Goal: Communication & Community: Answer question/provide support

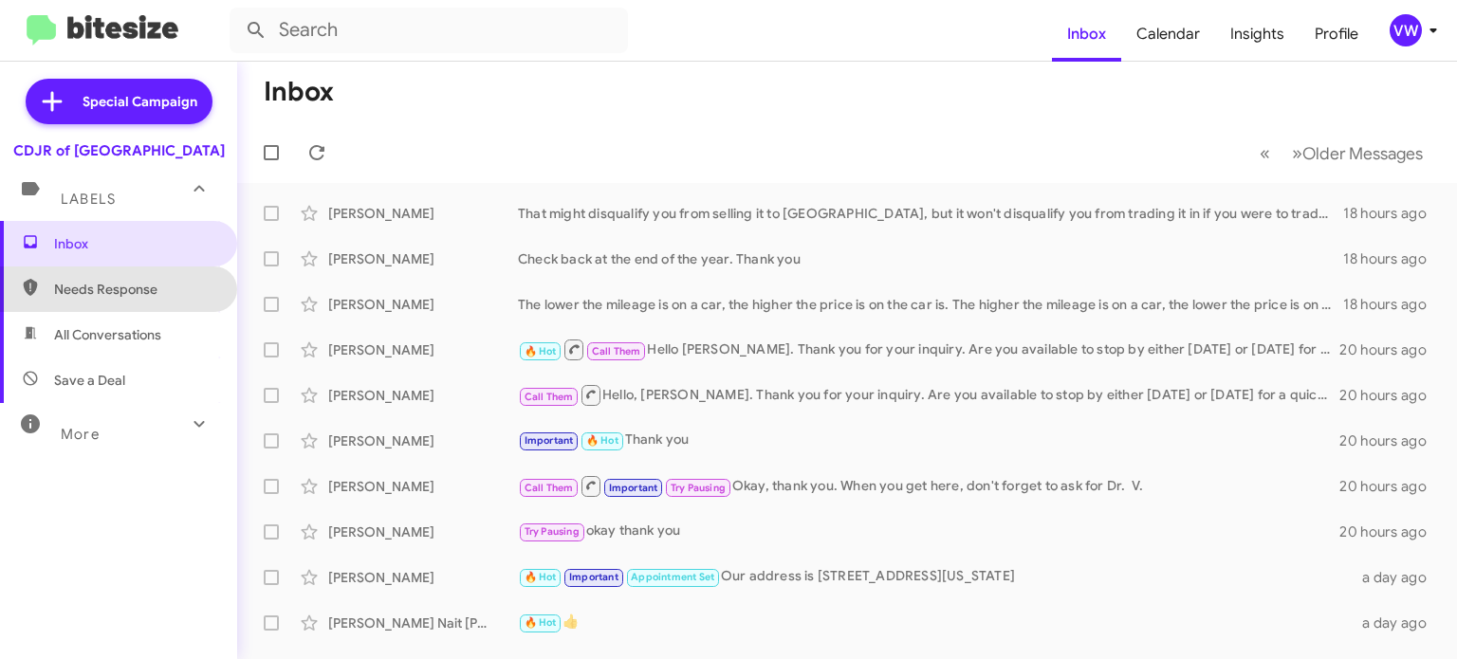
click at [100, 293] on span "Needs Response" at bounding box center [134, 289] width 161 height 19
type input "in:needs-response"
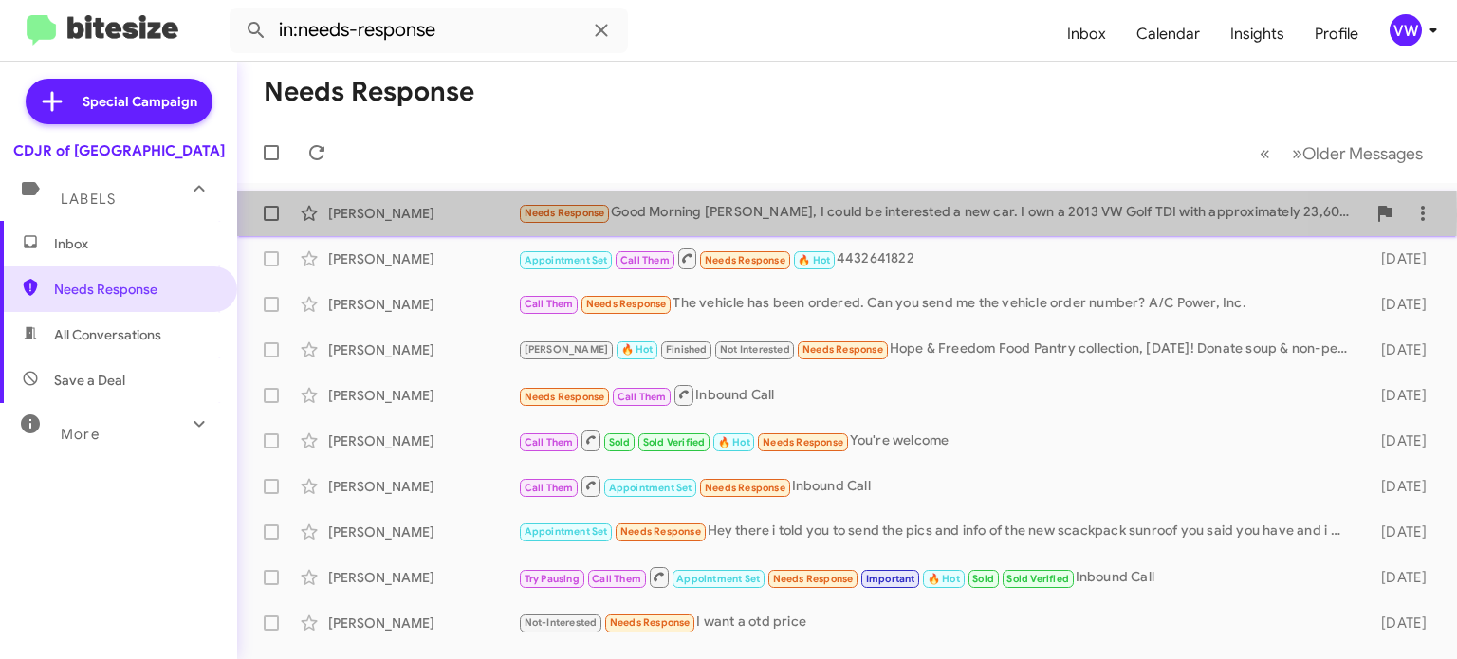
click at [541, 214] on span "Needs Response" at bounding box center [564, 213] width 81 height 12
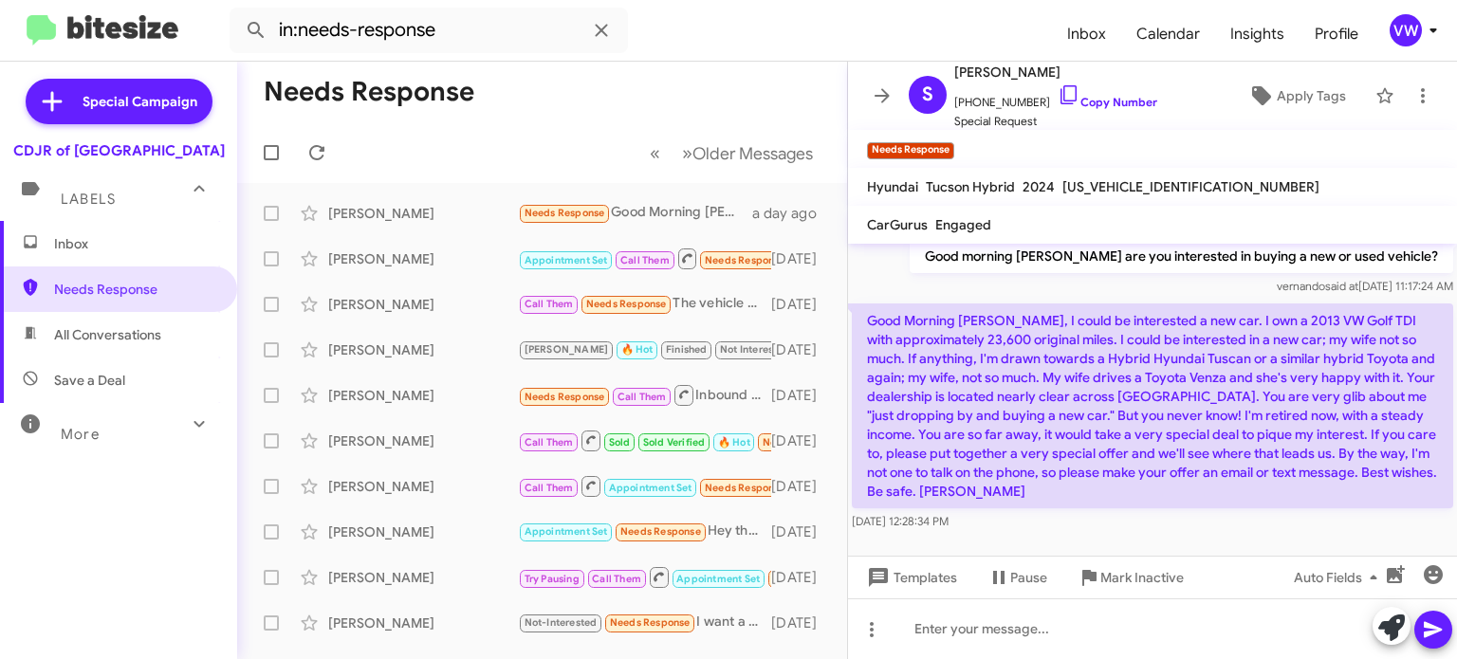
scroll to position [637, 0]
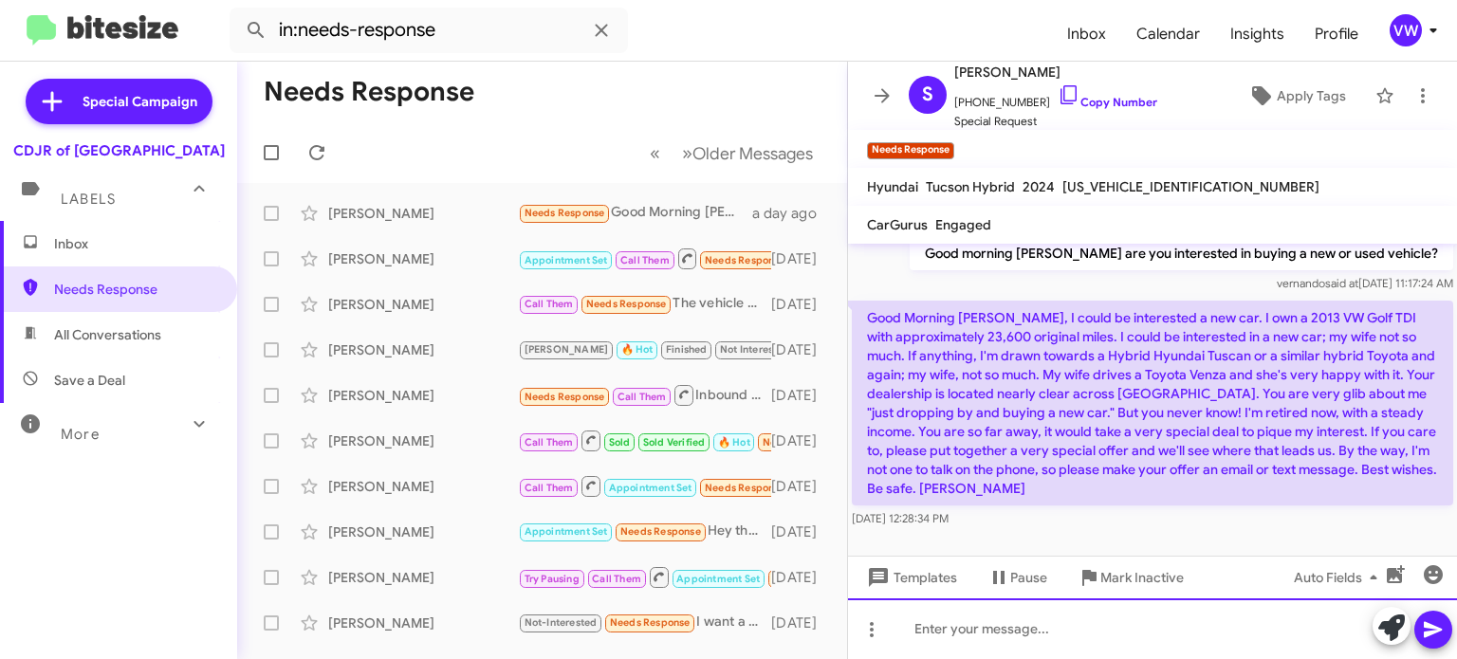
click at [1086, 624] on div at bounding box center [1152, 628] width 609 height 61
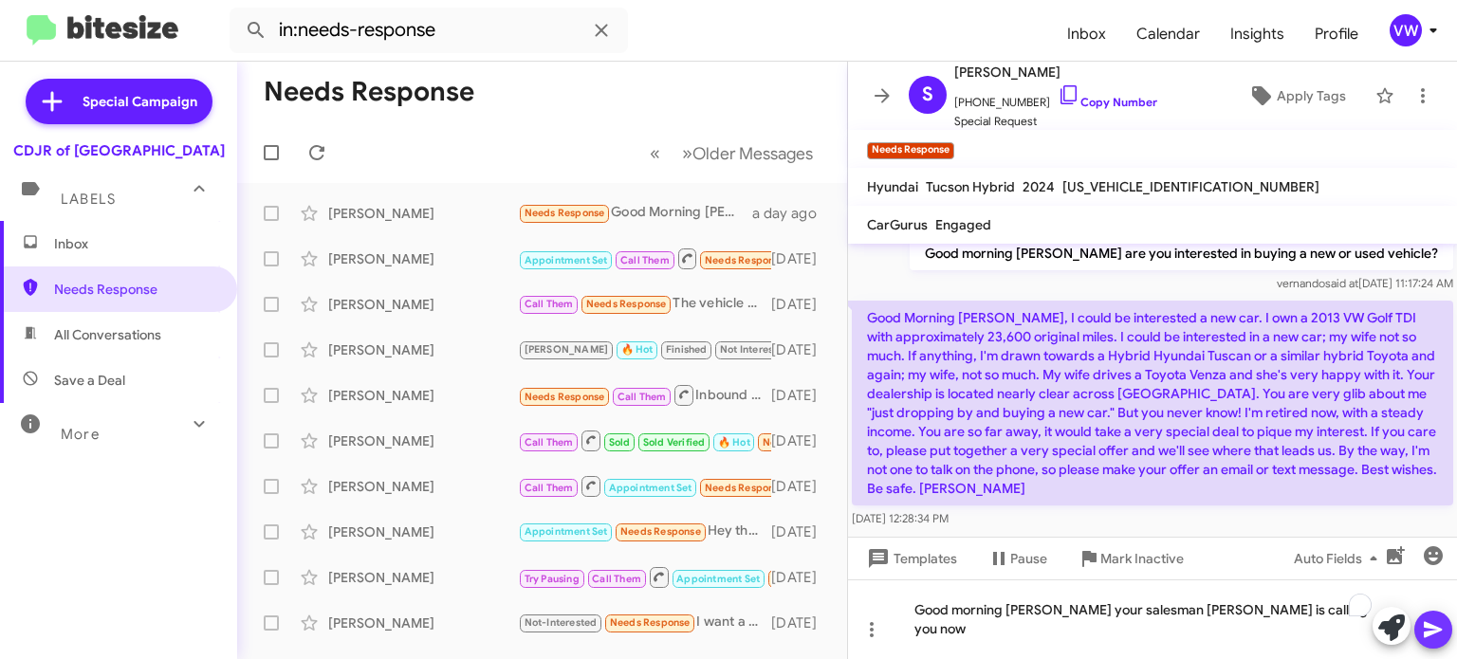
click at [1440, 631] on icon at bounding box center [1433, 629] width 23 height 23
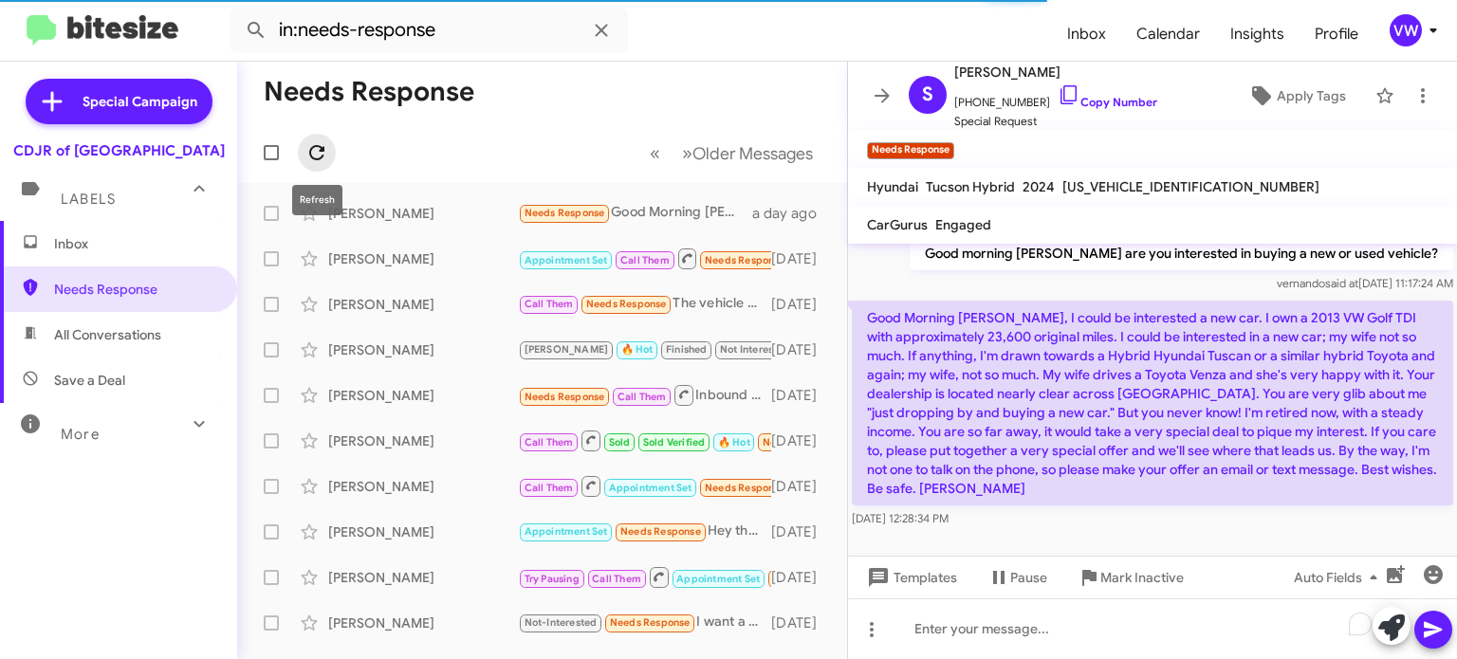
click at [315, 148] on icon at bounding box center [316, 152] width 23 height 23
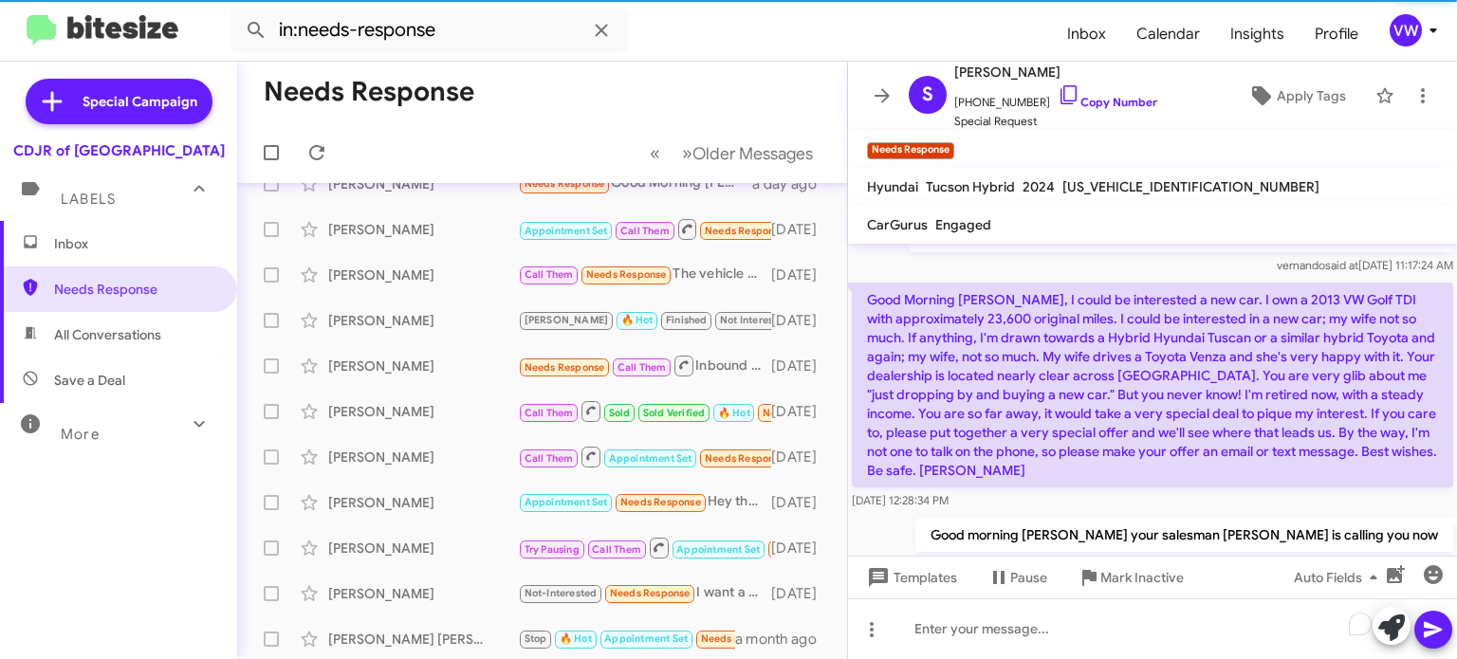
scroll to position [734, 0]
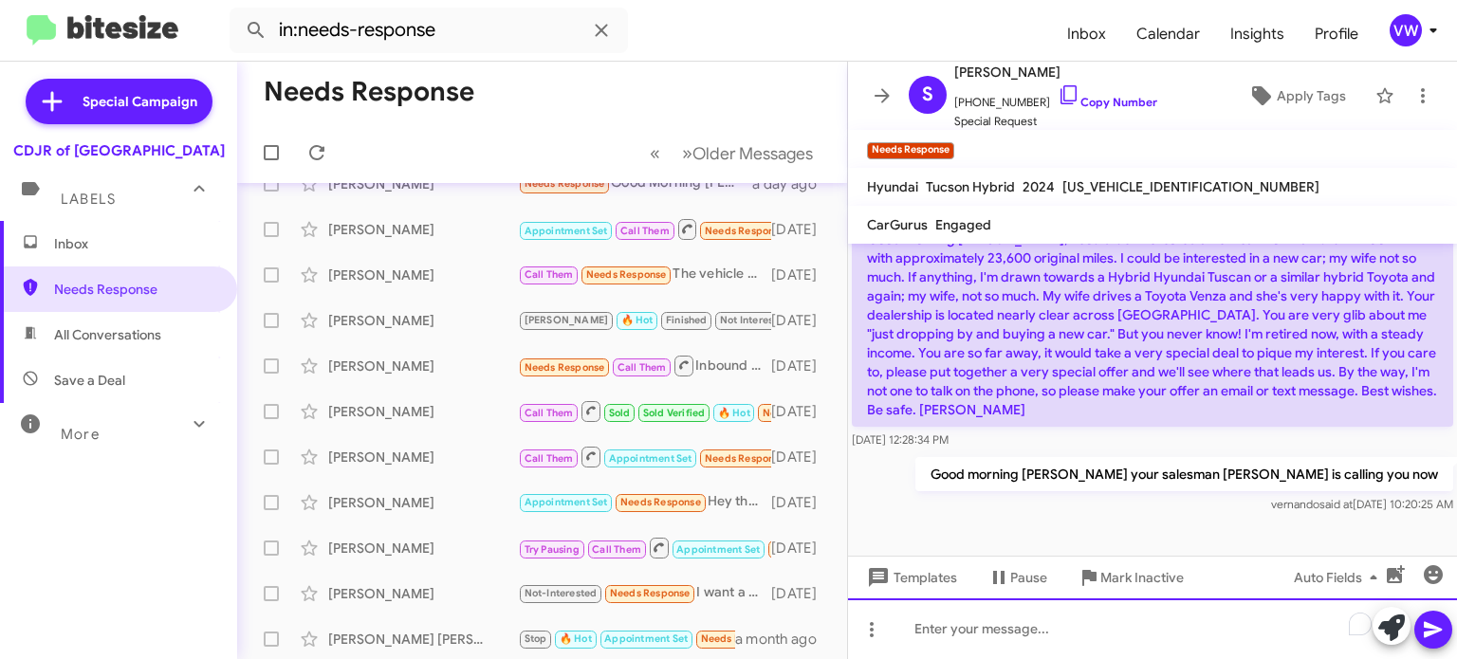
click at [1098, 635] on div "To enrich screen reader interactions, please activate Accessibility in Grammarl…" at bounding box center [1152, 628] width 609 height 61
click at [1089, 632] on div "Good morning, [PERSON_NAME]" at bounding box center [1152, 628] width 609 height 61
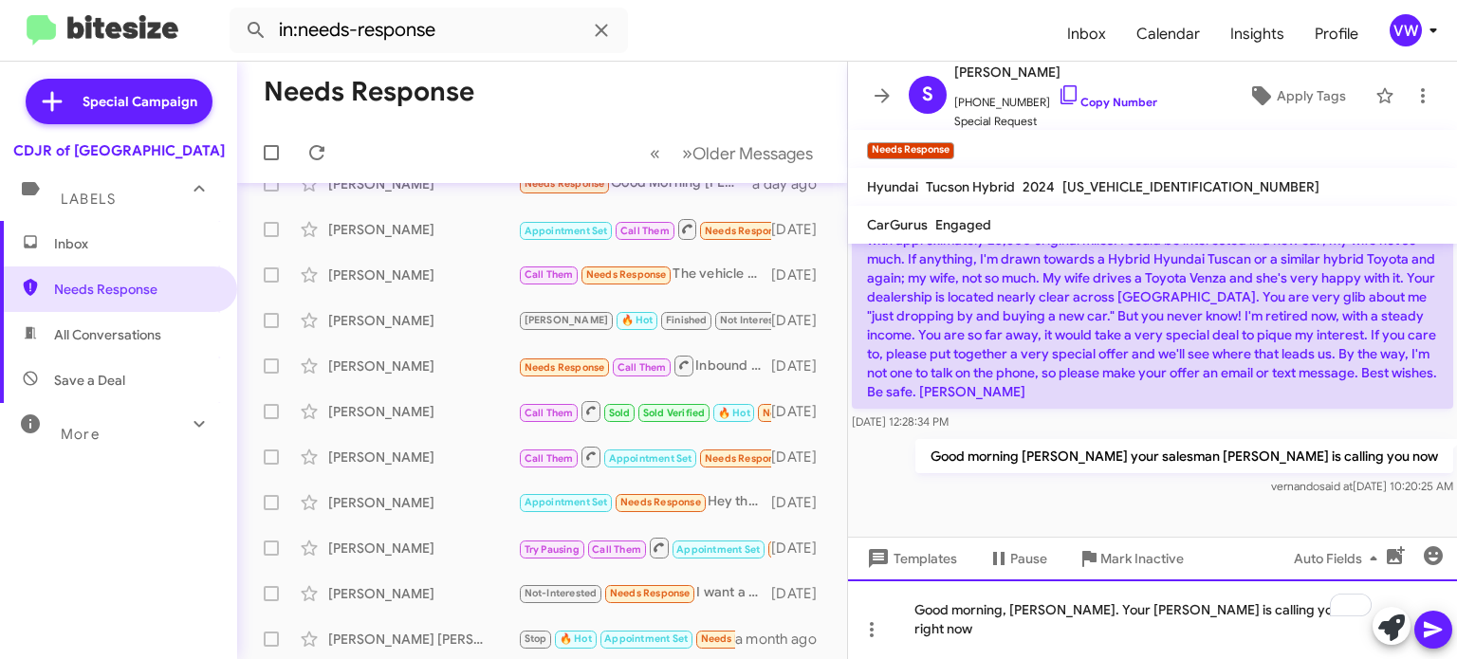
click at [1129, 626] on div "Good morning, [PERSON_NAME]. Your [PERSON_NAME] is calling you right now" at bounding box center [1152, 619] width 609 height 80
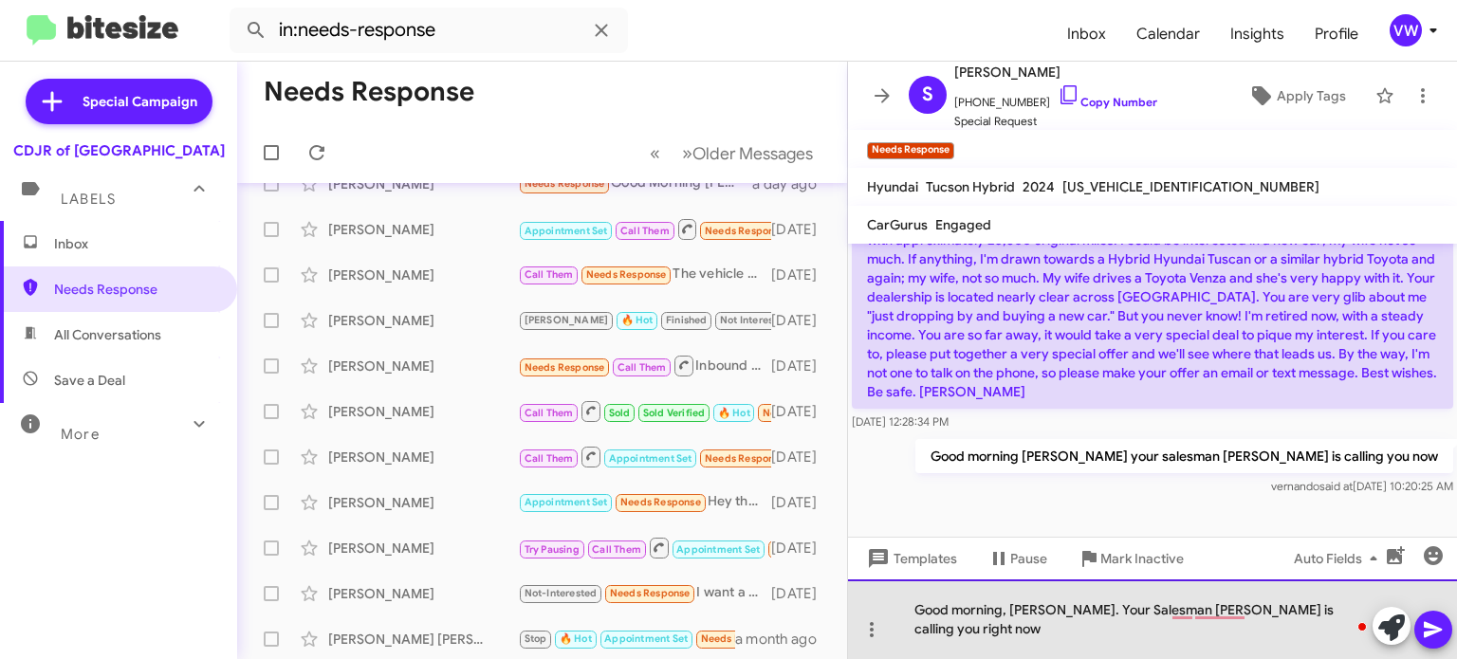
click at [1033, 608] on div "Good morning, [PERSON_NAME]. Your Salesman [PERSON_NAME] is calling you right n…" at bounding box center [1152, 619] width 609 height 80
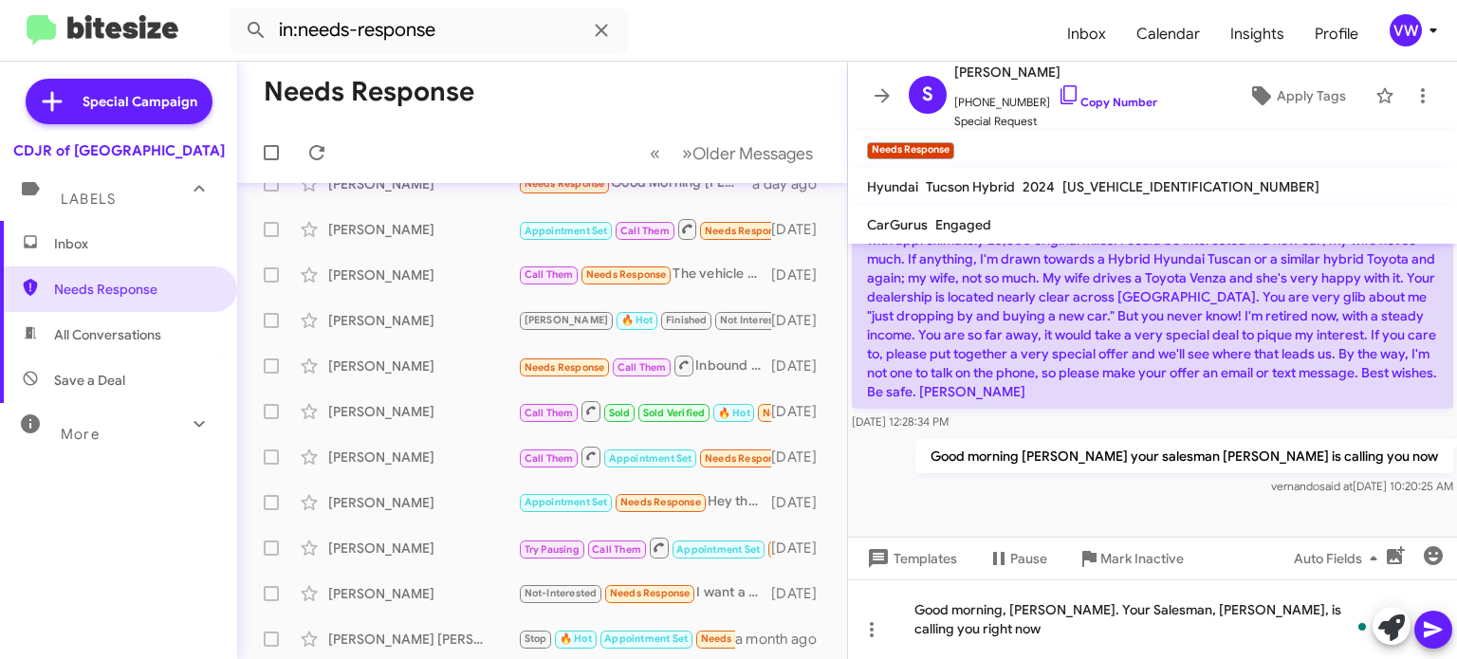
click at [1439, 635] on icon at bounding box center [1433, 629] width 23 height 23
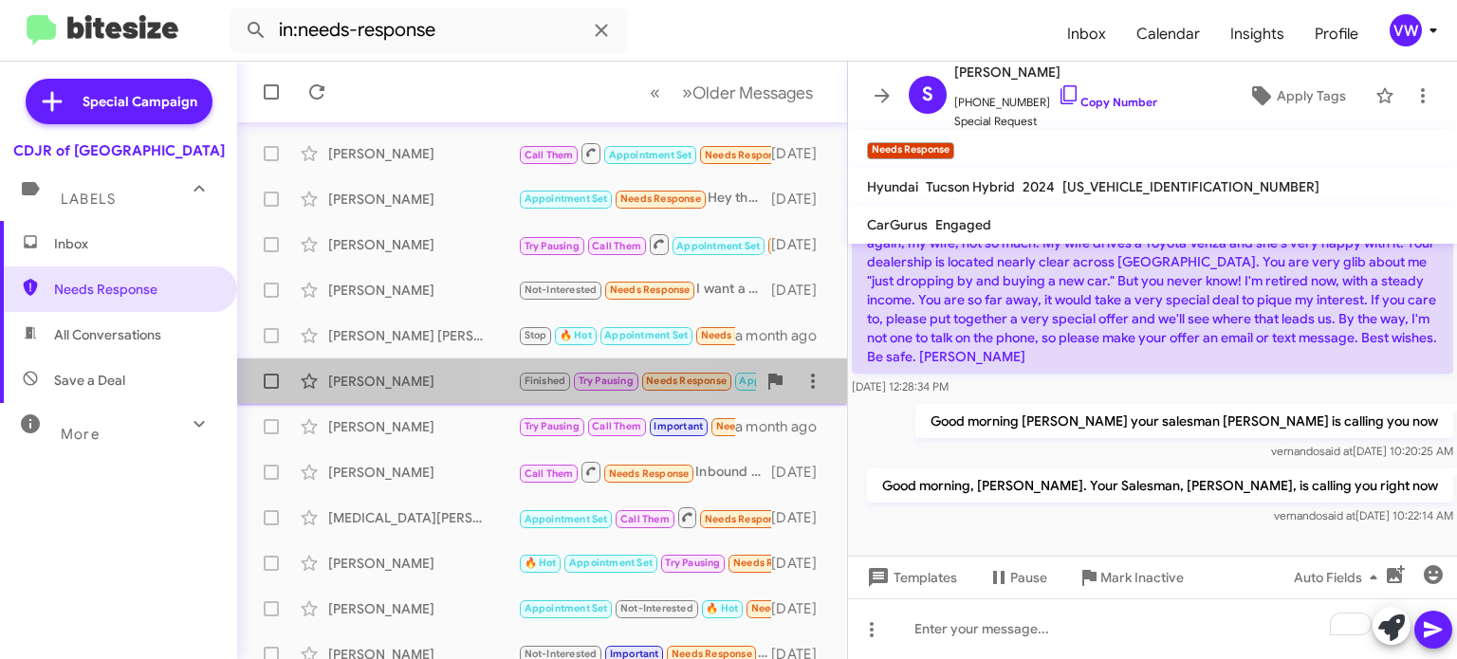
scroll to position [441, 0]
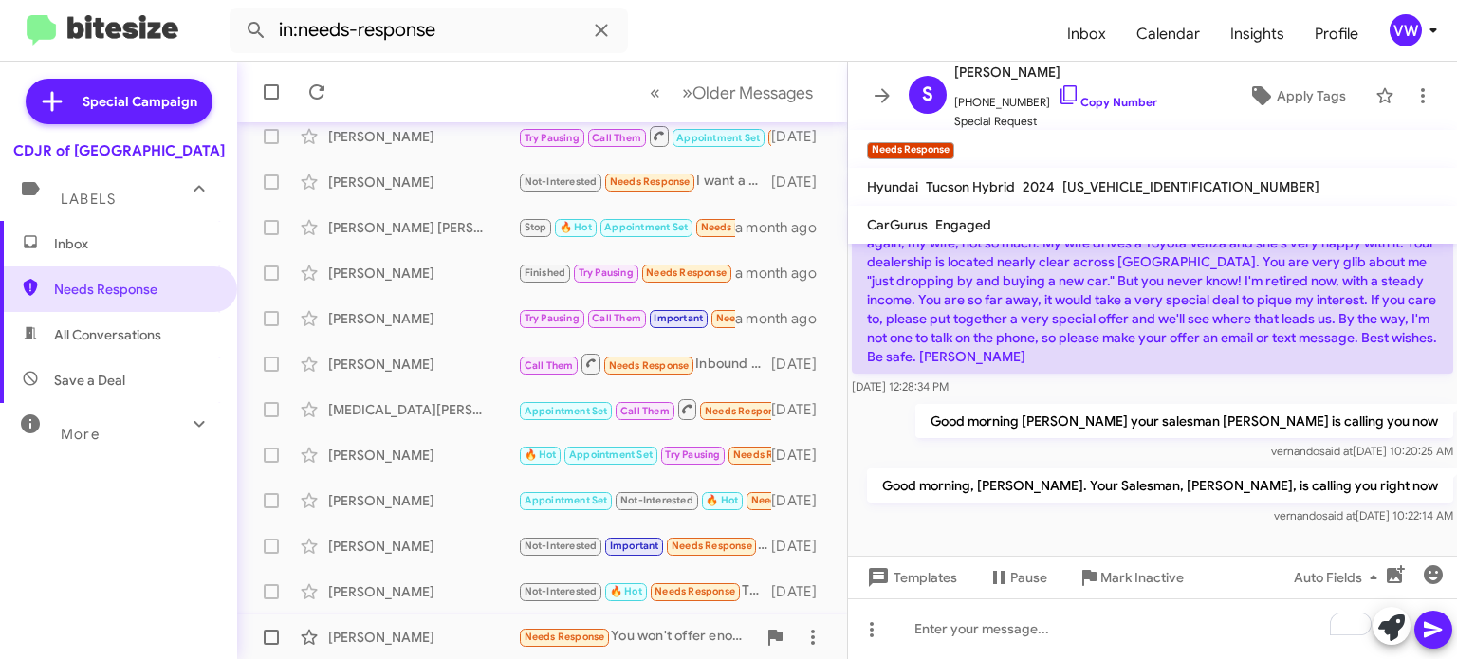
click at [564, 620] on div "[PERSON_NAME] Needs Response You won't offer enough [DATE]" at bounding box center [541, 637] width 579 height 38
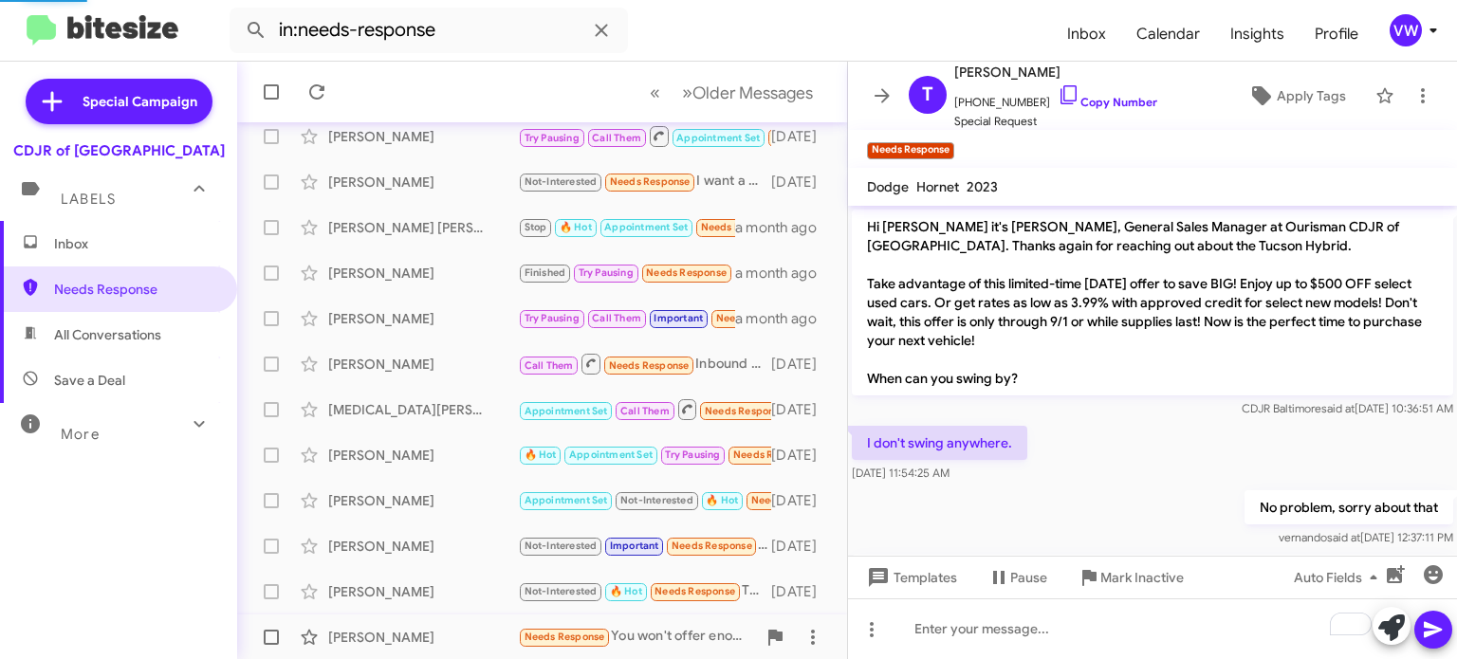
click at [563, 634] on span "Needs Response" at bounding box center [564, 637] width 81 height 12
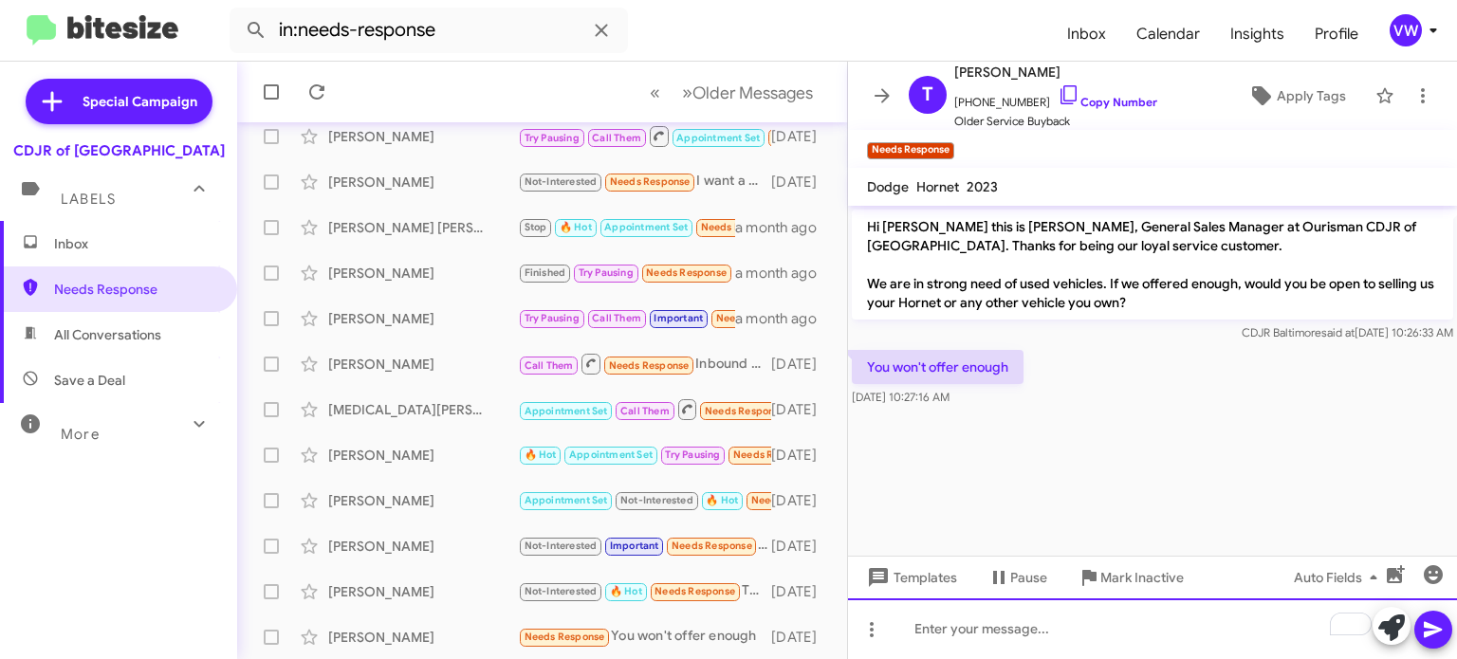
click at [942, 635] on div "To enrich screen reader interactions, please activate Accessibility in Grammarl…" at bounding box center [1152, 628] width 609 height 61
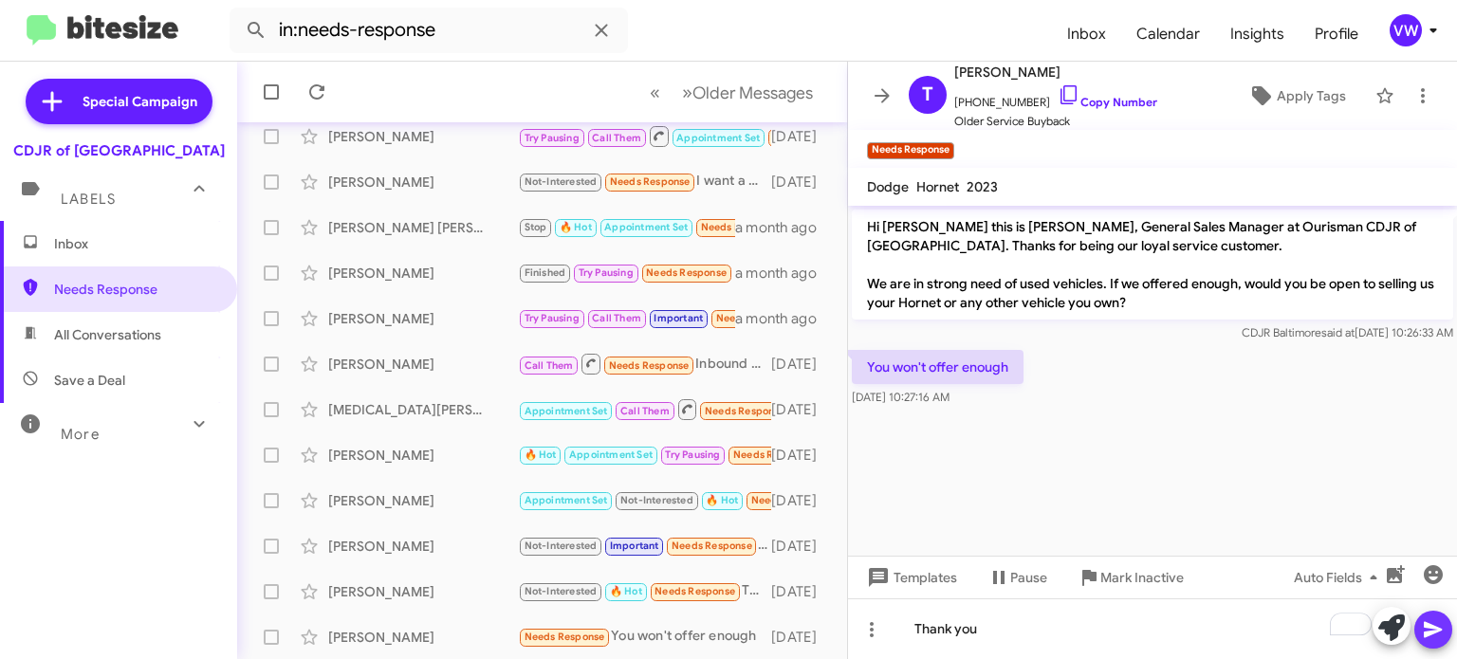
click at [1425, 638] on icon at bounding box center [1433, 629] width 23 height 23
